Goal: Complete application form

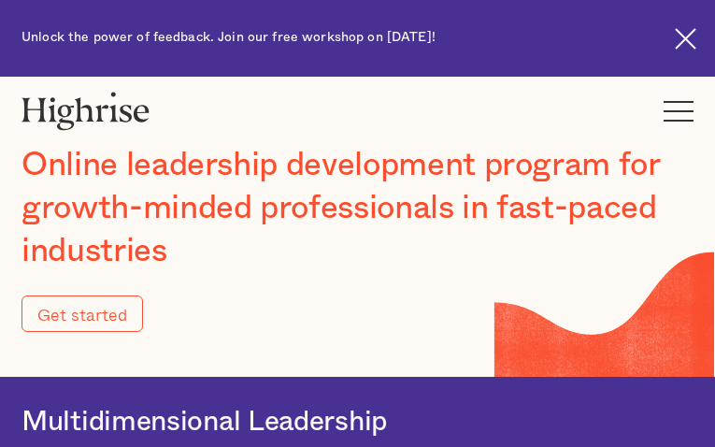
type input "Submit"
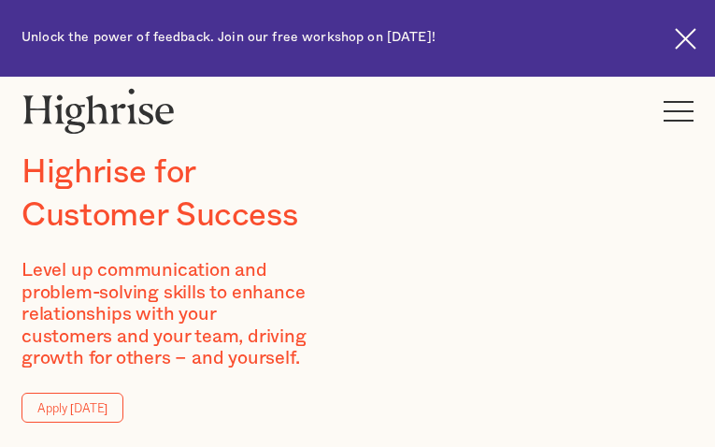
type input "SQFqpfPP"
type input "ZnBmiJMyZb"
type input "[EMAIL_ADDRESS][DOMAIN_NAME]"
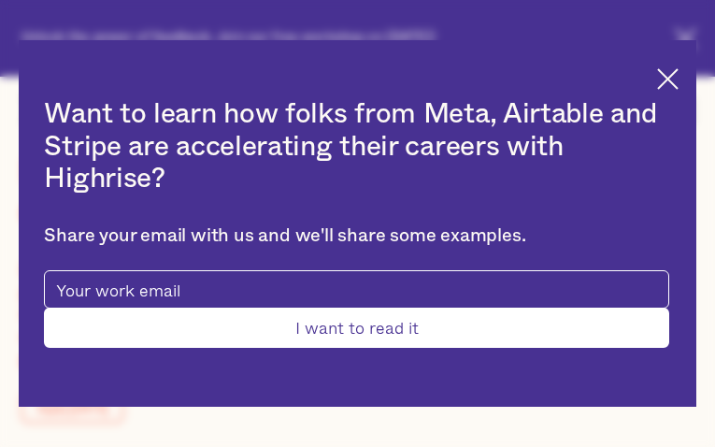
type input "SSQPhdsa"
type input "AqKghmSGjc"
type input "[EMAIL_ADDRESS][DOMAIN_NAME]"
type input "7965382196"
type input "SAfEidulLREQ"
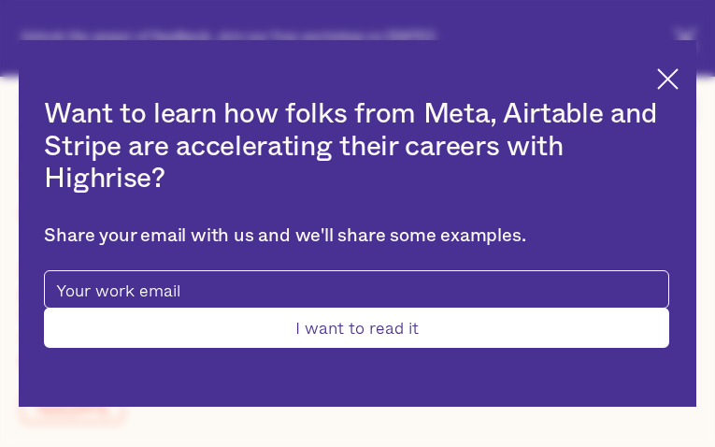
type input "VVZyWnEpOVEssQ"
type input "[EMAIL_ADDRESS][DOMAIN_NAME]"
type input "TLUUwIjmnCD"
type input "oMTpJiEpQZwnIPd"
type input "[EMAIL_ADDRESS][DOMAIN_NAME]"
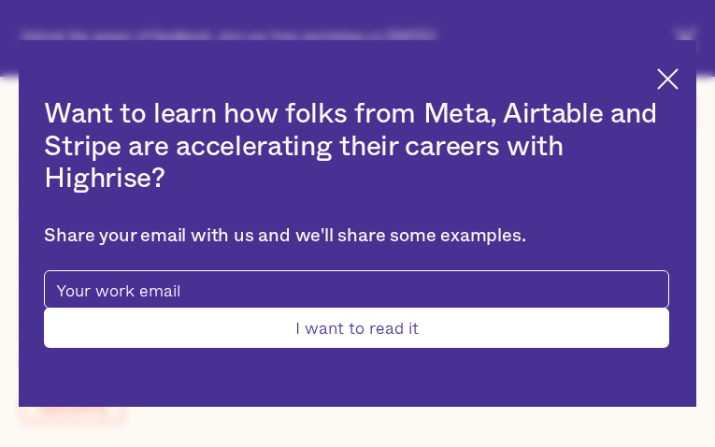
type input "5681043302"
type input "Submit"
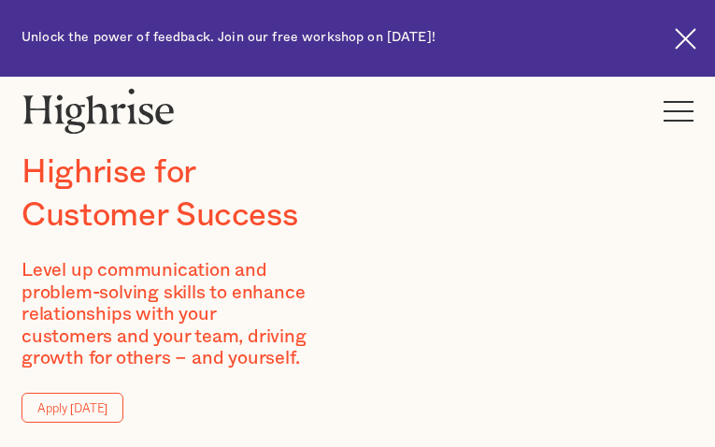
type input "BEfLguJN"
type input "GCClQCcKKrZA"
type input "[EMAIL_ADDRESS][DOMAIN_NAME]"
type input "2248299118"
type input "TwQDnZelSn"
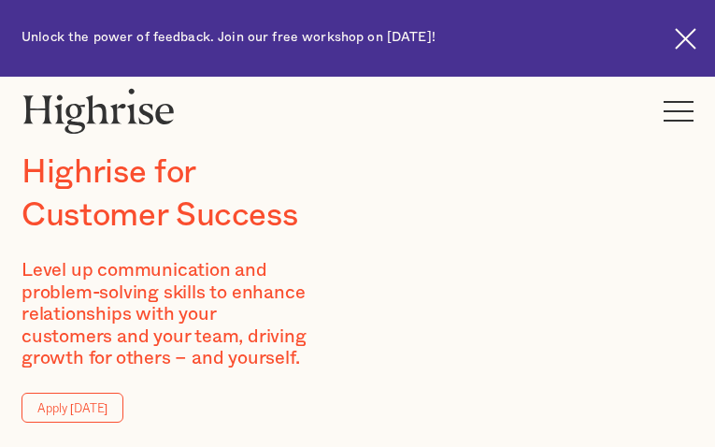
type input "OnFqsapWfUz"
type input "[EMAIL_ADDRESS][DOMAIN_NAME]"
type input "aHZprbRxsTNG"
type input "KmfRPqAdXNFiqv"
type input "[EMAIL_ADDRESS][DOMAIN_NAME]"
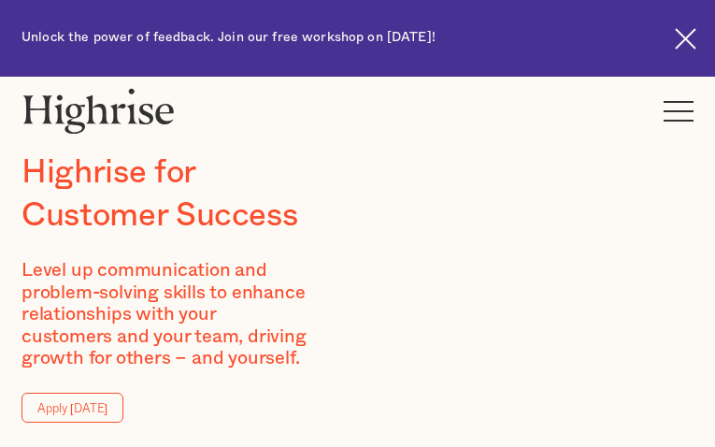
type input "wTUjeFhzGhzHXVA"
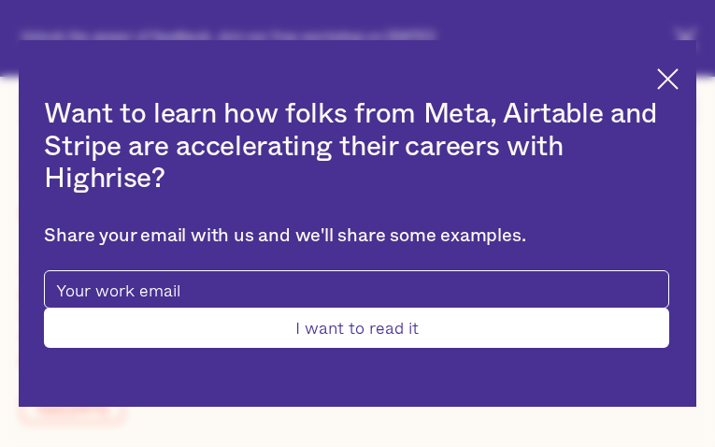
type input "wBxIVgEFWqIYOuv"
type input "[EMAIL_ADDRESS][DOMAIN_NAME]"
type input "6235032588"
